Goal: Information Seeking & Learning: Learn about a topic

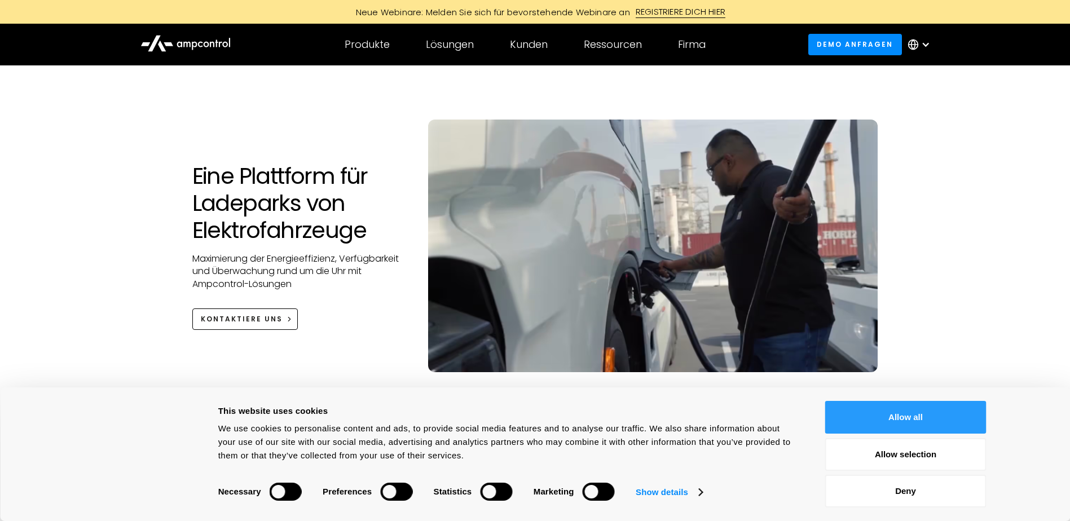
drag, startPoint x: 924, startPoint y: 419, endPoint x: 850, endPoint y: 362, distance: 93.3
click at [925, 418] on button "Allow all" at bounding box center [905, 417] width 161 height 33
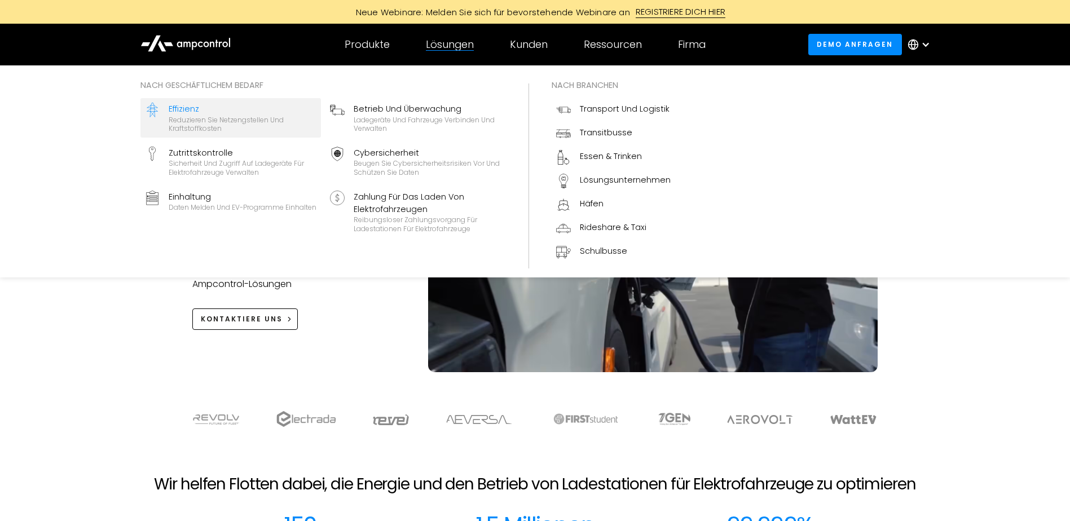
click at [192, 118] on div "Reduzieren Sie Netzengstellen und Kraftstoffkosten" at bounding box center [243, 124] width 148 height 17
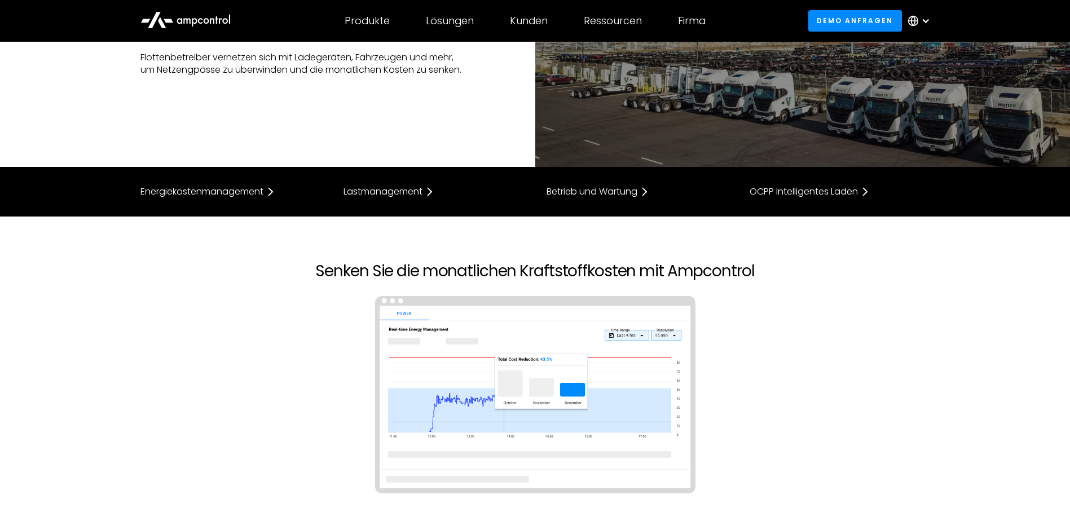
scroll to position [56, 0]
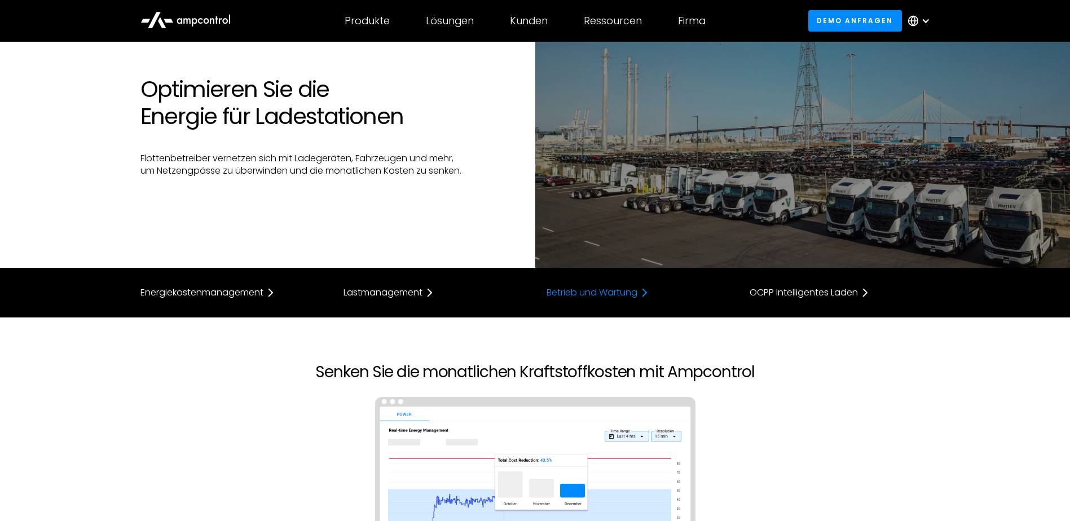
click at [599, 292] on div "Betrieb und Wartung" at bounding box center [592, 292] width 91 height 9
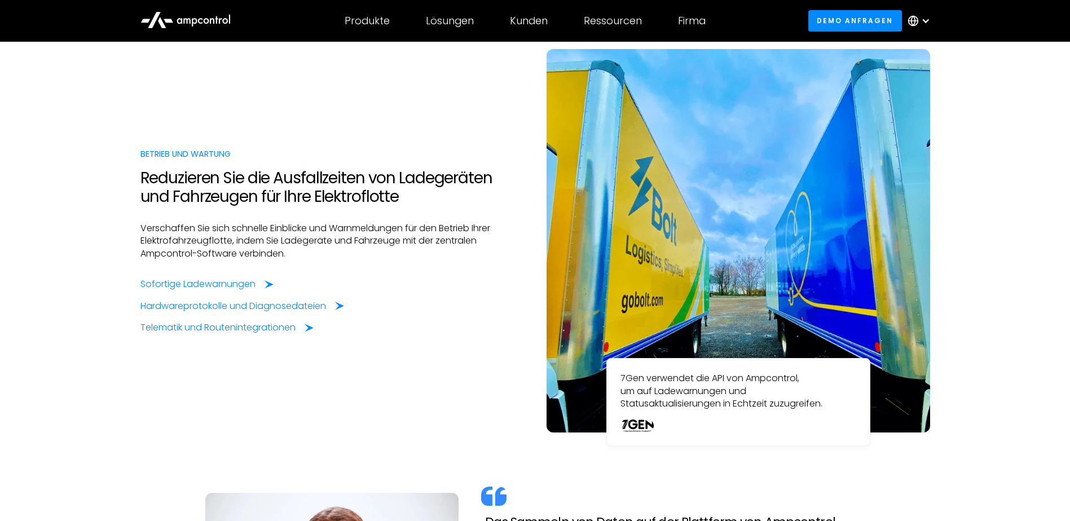
scroll to position [2236, 0]
